Goal: Find contact information: Find contact information

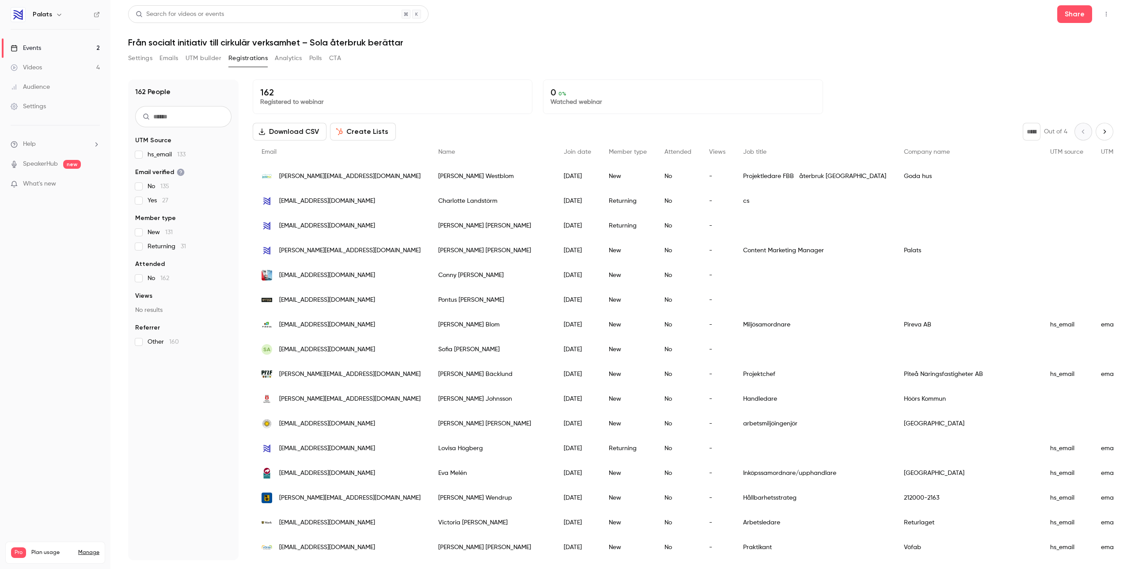
scroll to position [40, 0]
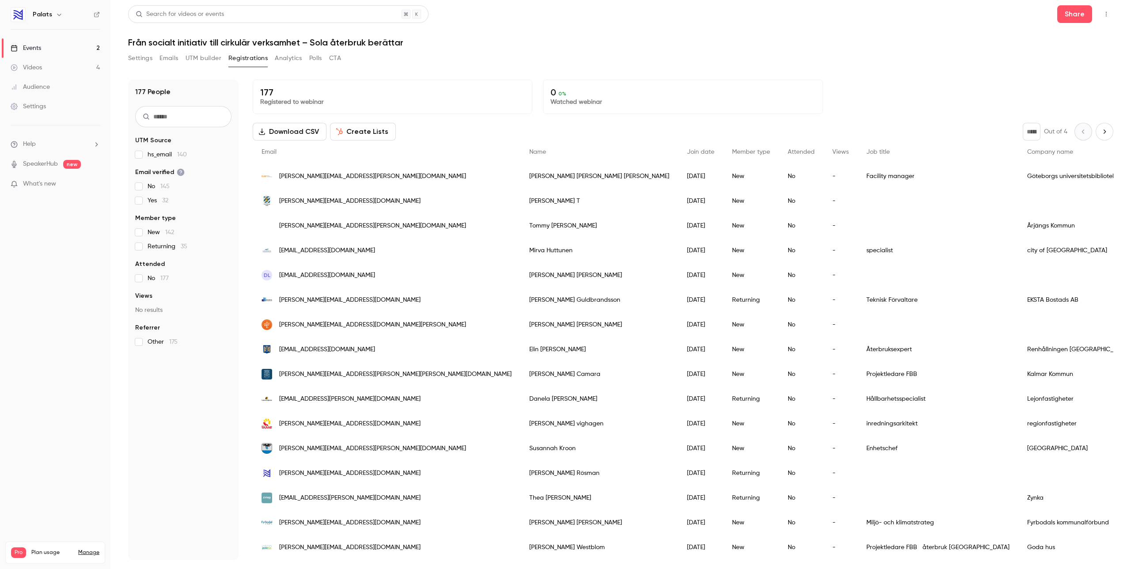
click at [363, 252] on span "mirva.huttunen@lappeenranta.fi" at bounding box center [327, 250] width 96 height 9
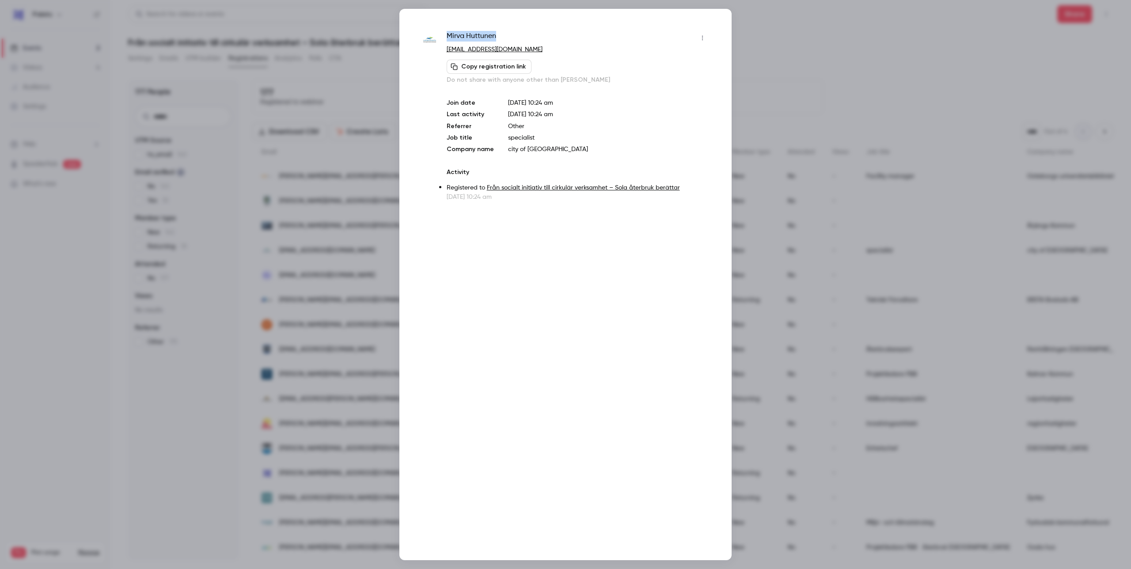
drag, startPoint x: 501, startPoint y: 33, endPoint x: 455, endPoint y: 29, distance: 45.7
click at [455, 30] on div "Mirva Huttunen mirva.huttunen@lappeenranta.fi Copy registration link Do not sha…" at bounding box center [565, 284] width 332 height 551
drag, startPoint x: 547, startPoint y: 50, endPoint x: 443, endPoint y: 45, distance: 103.5
click at [443, 45] on div "Mirva Huttunen mirva.huttunen@lappeenranta.fi Copy registration link Do not sha…" at bounding box center [565, 116] width 288 height 170
copy link "mirva.huttunen@lappeenranta.fi"
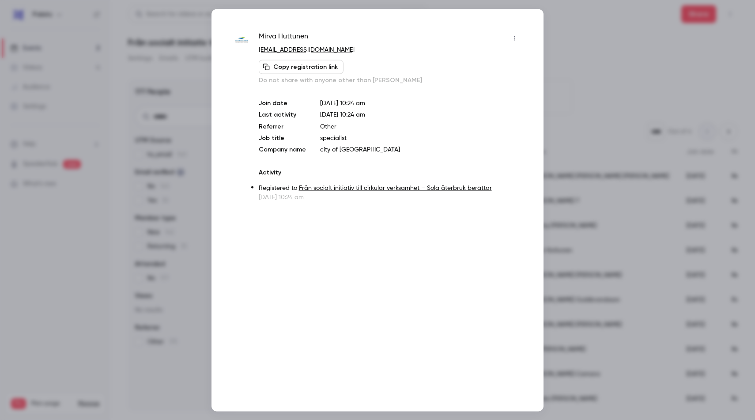
click at [451, 50] on p "mirva.huttunen@lappeenranta.fi" at bounding box center [390, 49] width 263 height 9
click at [599, 45] on div at bounding box center [377, 210] width 755 height 420
